Goal: Task Accomplishment & Management: Manage account settings

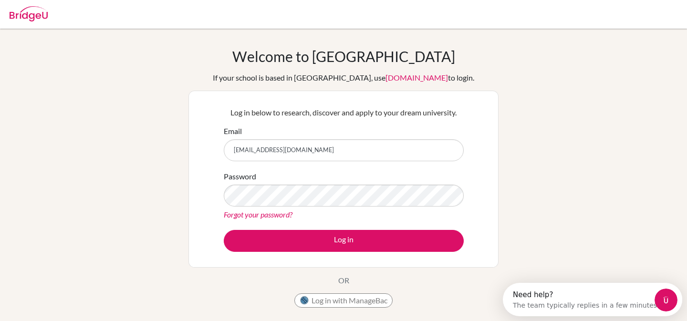
click at [224, 230] on button "Log in" at bounding box center [344, 241] width 240 height 22
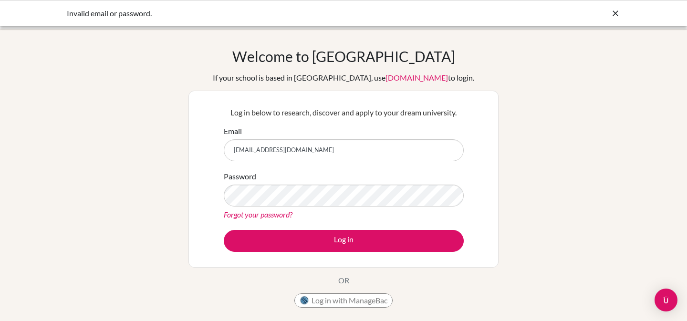
click at [618, 12] on icon at bounding box center [616, 14] width 10 height 10
type input "[EMAIL_ADDRESS][DOMAIN_NAME]"
click at [285, 207] on div "Password Forgot your password?" at bounding box center [344, 196] width 240 height 50
click at [224, 230] on button "Log in" at bounding box center [344, 241] width 240 height 22
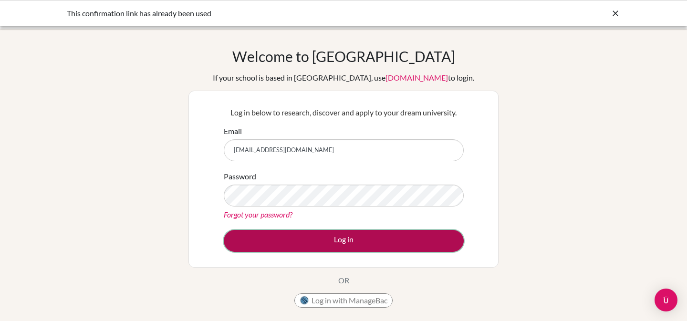
click at [300, 241] on button "Log in" at bounding box center [344, 241] width 240 height 22
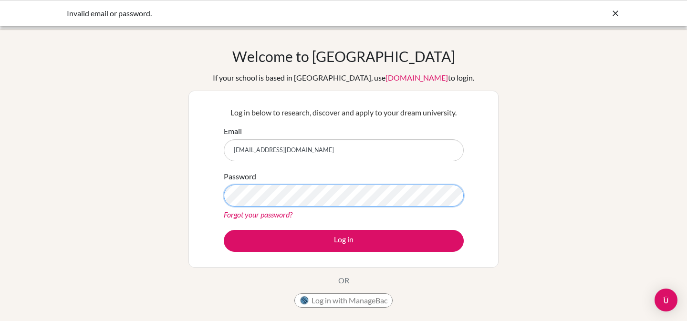
click at [224, 230] on button "Log in" at bounding box center [344, 241] width 240 height 22
